Goal: Information Seeking & Learning: Learn about a topic

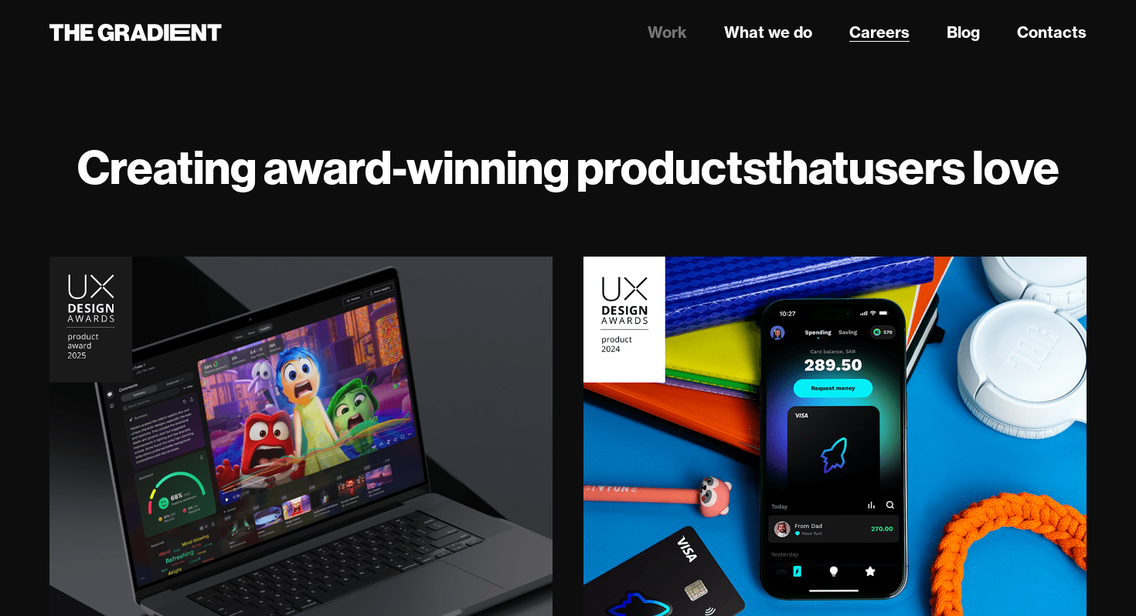
scroll to position [4570, 0]
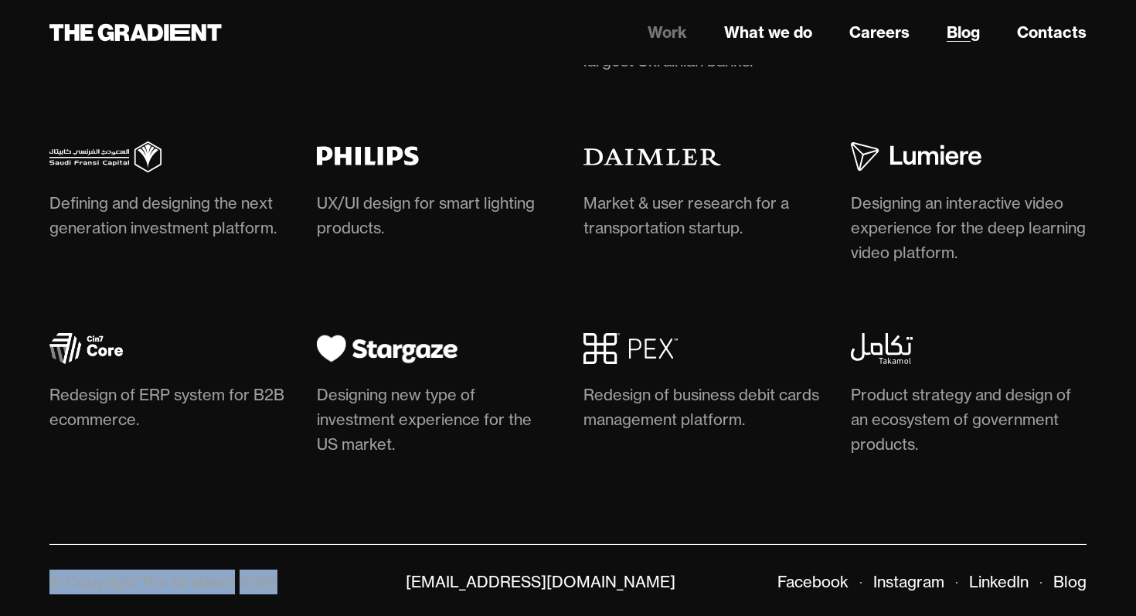
click at [977, 40] on link "Blog" at bounding box center [963, 32] width 33 height 23
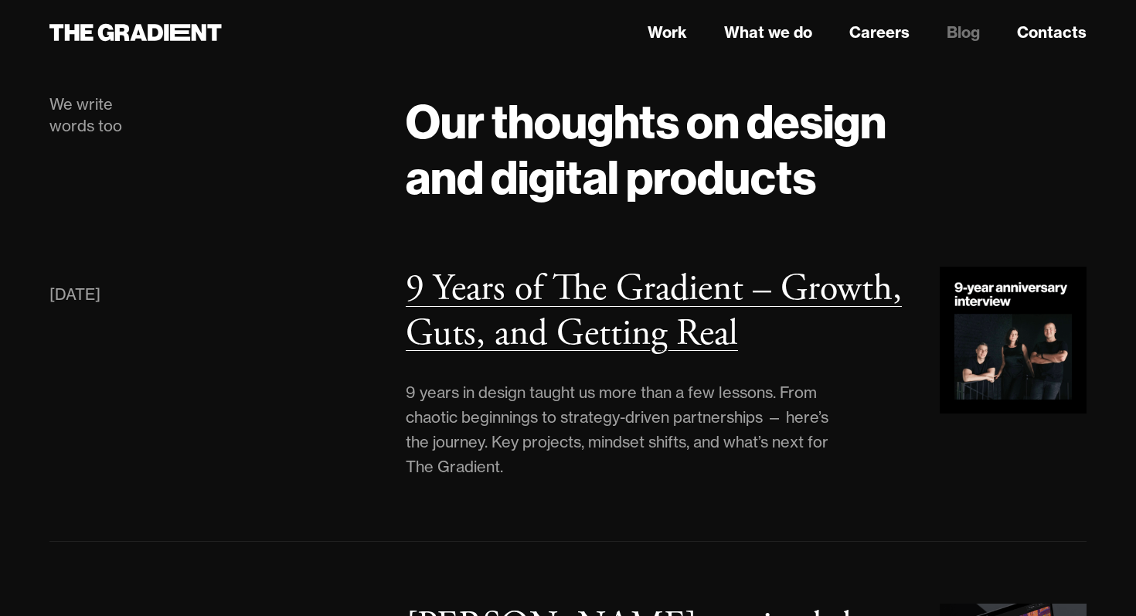
scroll to position [76, 0]
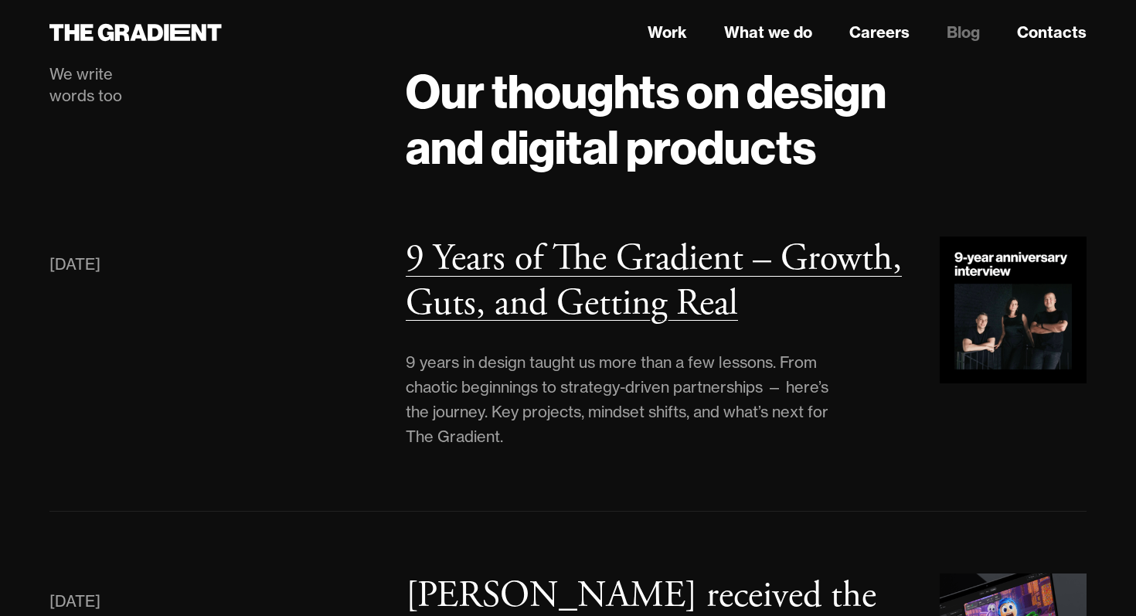
click at [594, 264] on h3 "9 Years of The Gradient – Growth, Guts, and Getting Real" at bounding box center [654, 281] width 496 height 92
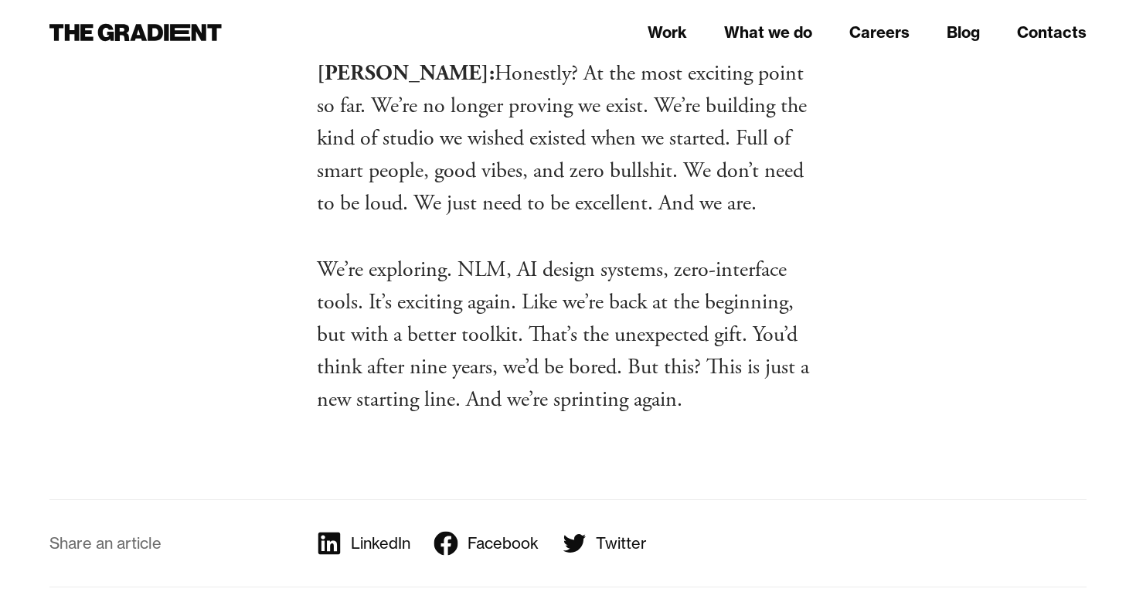
scroll to position [10447, 0]
